Goal: Transaction & Acquisition: Book appointment/travel/reservation

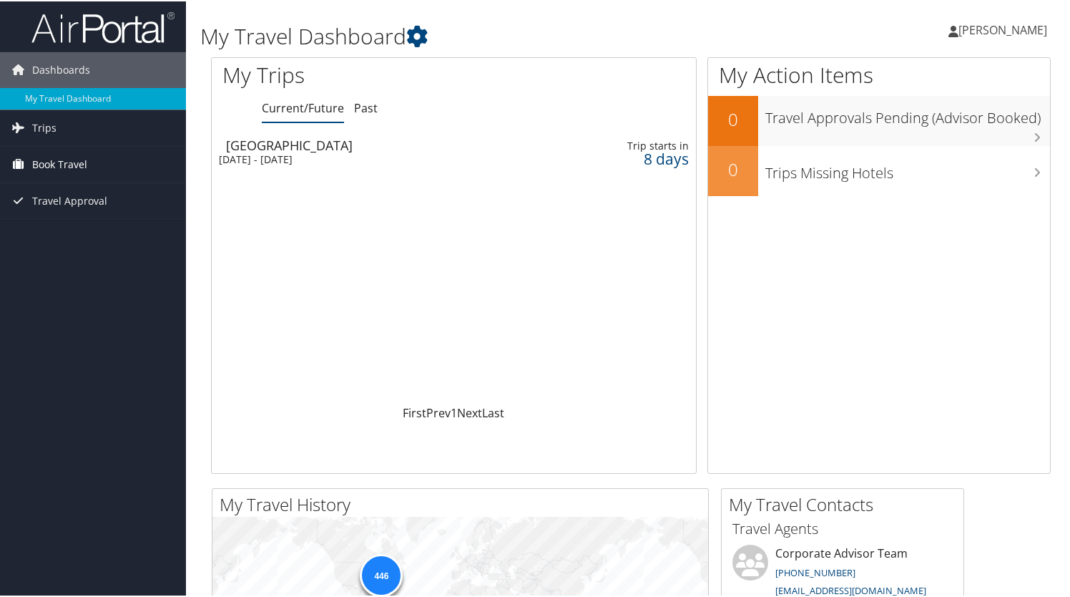
click at [135, 166] on link "Book Travel" at bounding box center [93, 163] width 186 height 36
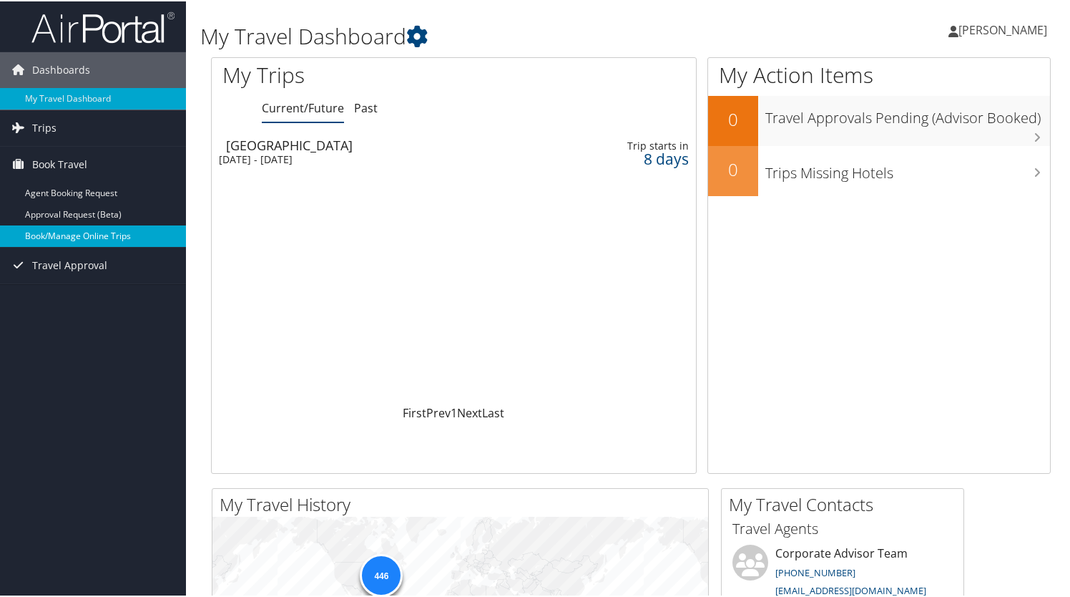
click at [104, 235] on link "Book/Manage Online Trips" at bounding box center [93, 234] width 186 height 21
